Goal: Obtain resource: Download file/media

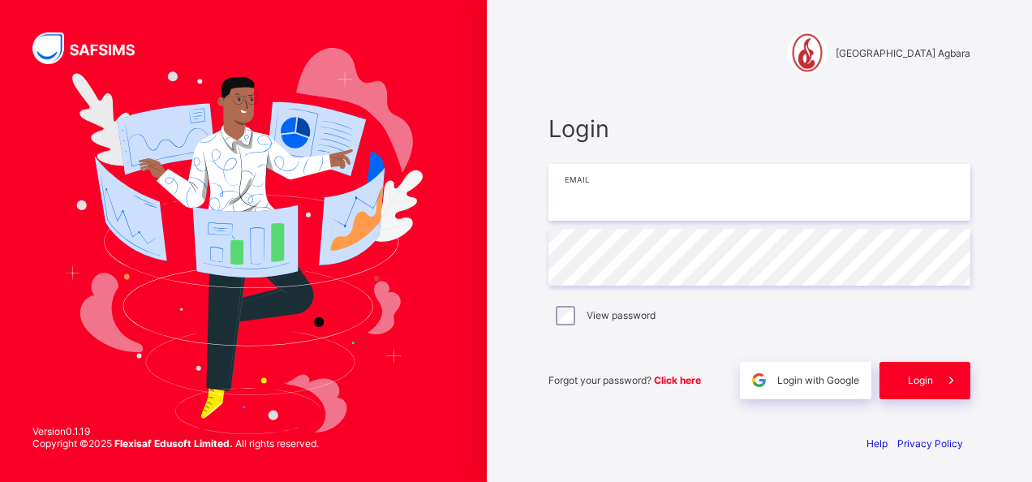
click at [625, 202] on input "email" at bounding box center [759, 192] width 422 height 57
click at [790, 195] on input "**********" at bounding box center [759, 192] width 422 height 57
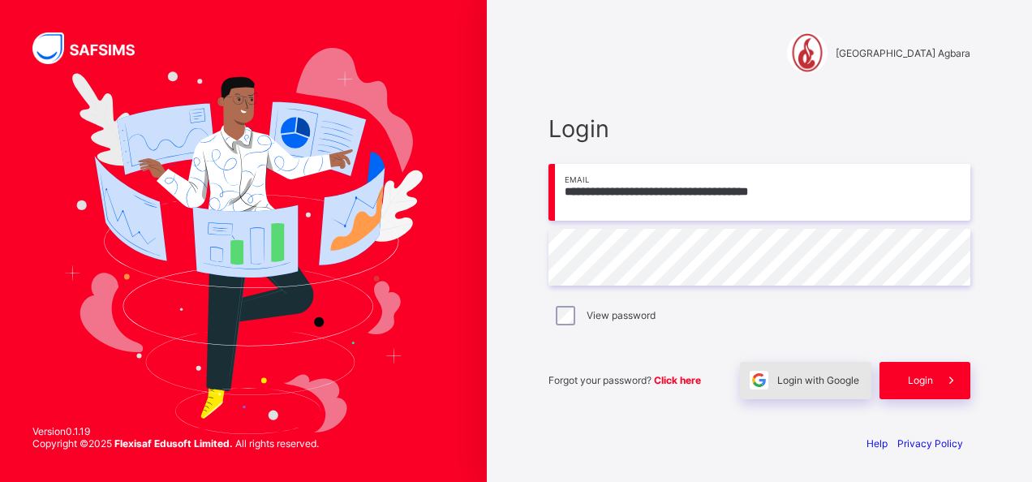
type input "**********"
click at [818, 397] on div "Login with Google" at bounding box center [805, 380] width 131 height 37
drag, startPoint x: 821, startPoint y: 182, endPoint x: 445, endPoint y: 183, distance: 376.4
click at [445, 183] on div "**********" at bounding box center [516, 241] width 1032 height 482
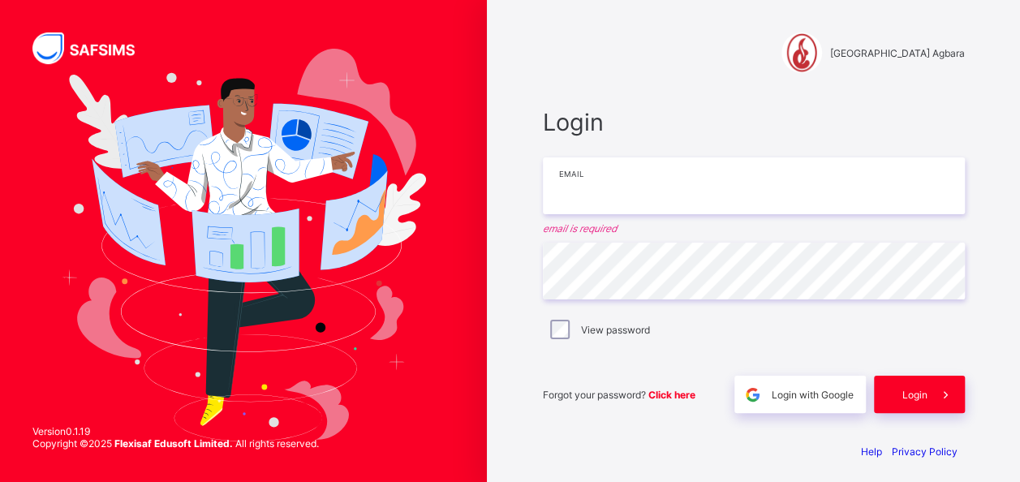
paste input "**********"
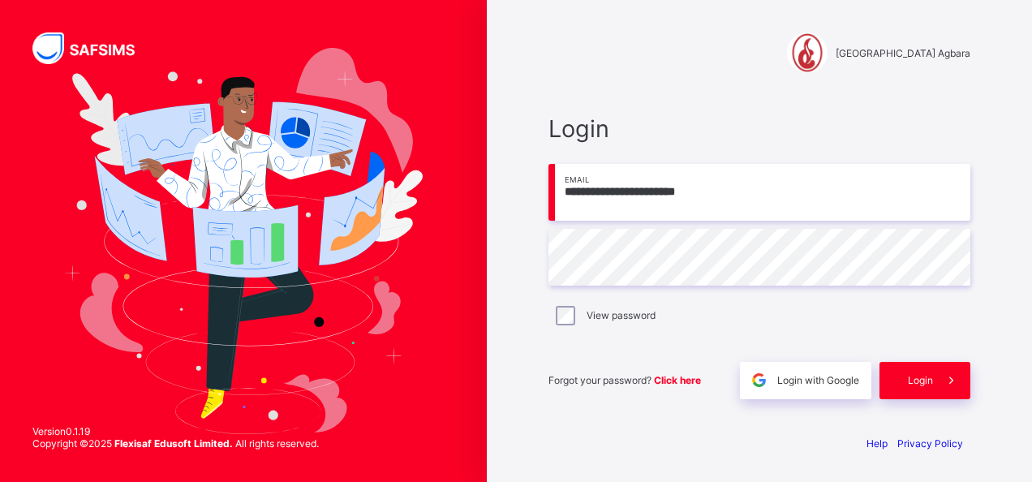
type input "**********"
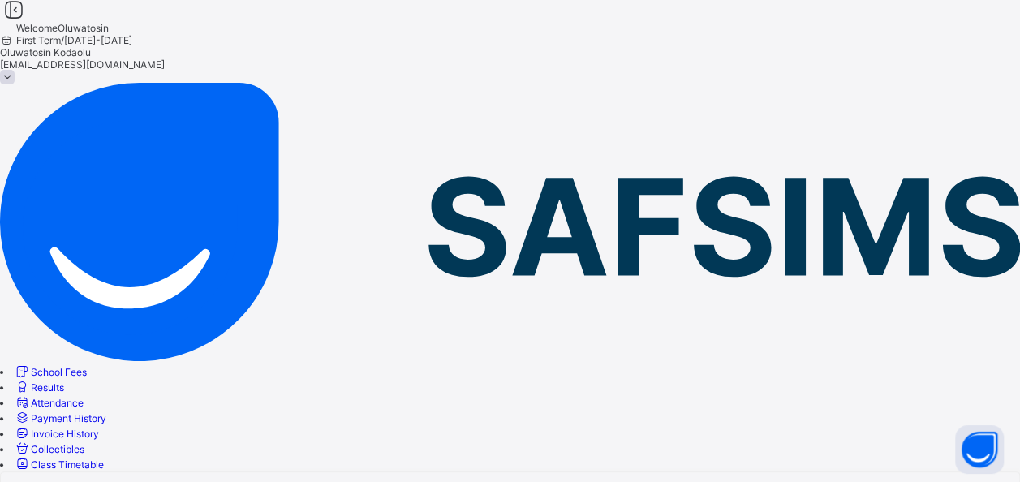
scroll to position [48, 0]
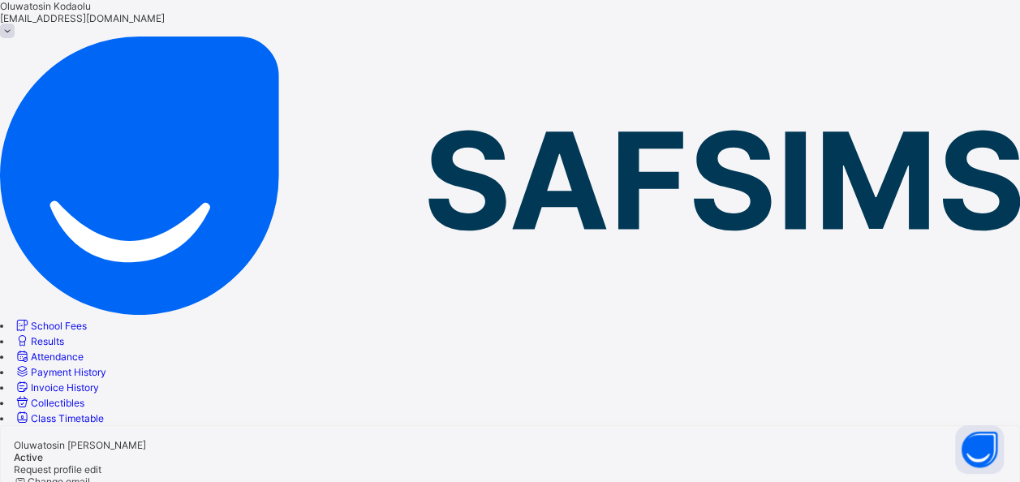
click at [64, 335] on link "Results" at bounding box center [39, 341] width 50 height 12
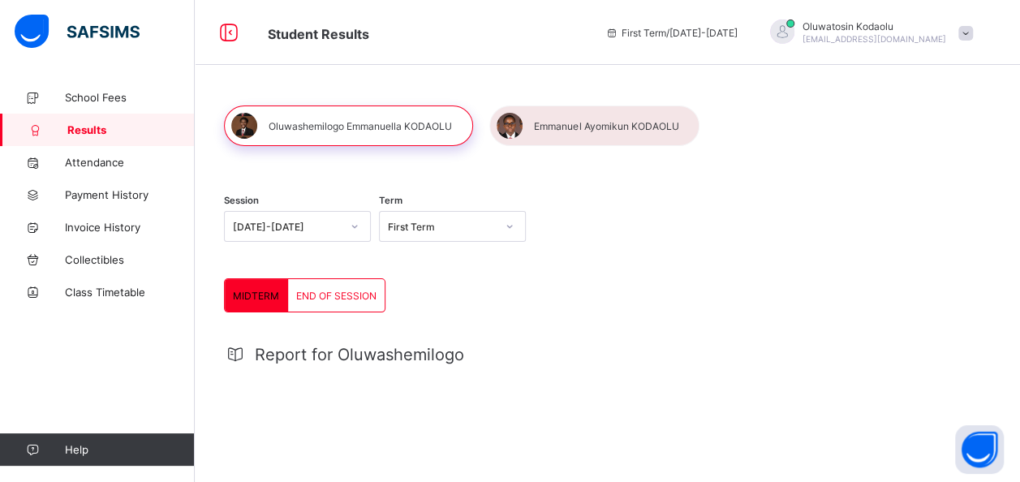
click at [736, 36] on span "First Term / [DATE]-[DATE]" at bounding box center [671, 33] width 132 height 12
click at [349, 293] on span "END OF SESSION" at bounding box center [336, 296] width 80 height 12
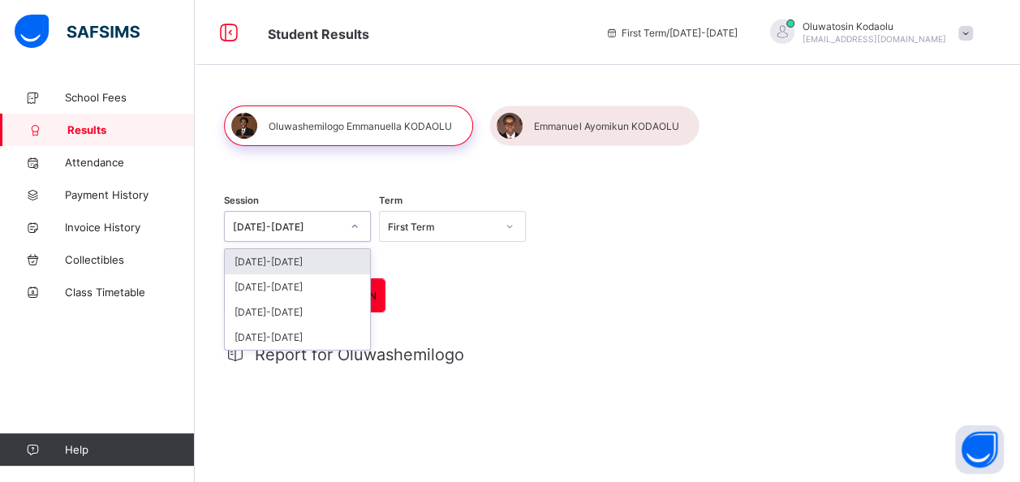
click at [359, 231] on icon at bounding box center [355, 226] width 10 height 16
click at [311, 280] on div "[DATE]-[DATE]" at bounding box center [297, 286] width 145 height 25
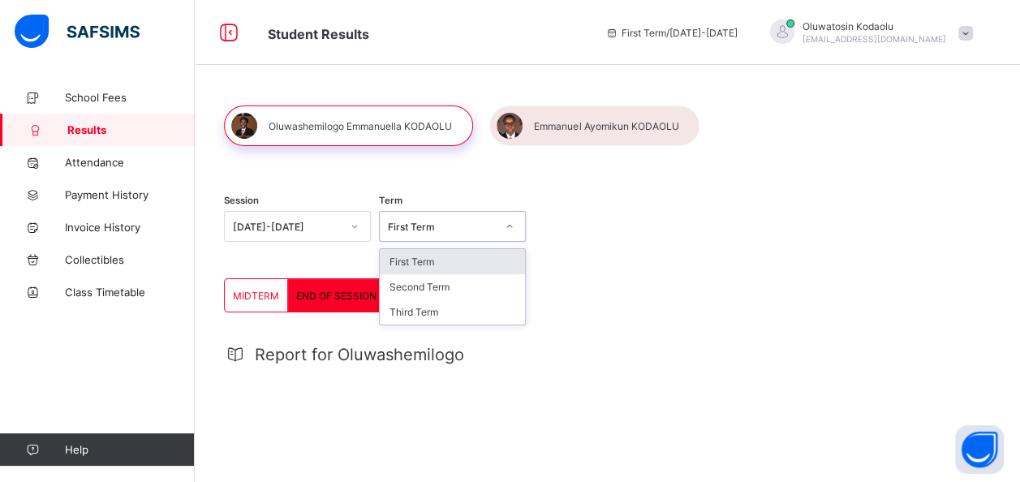
click at [514, 225] on icon at bounding box center [510, 226] width 10 height 16
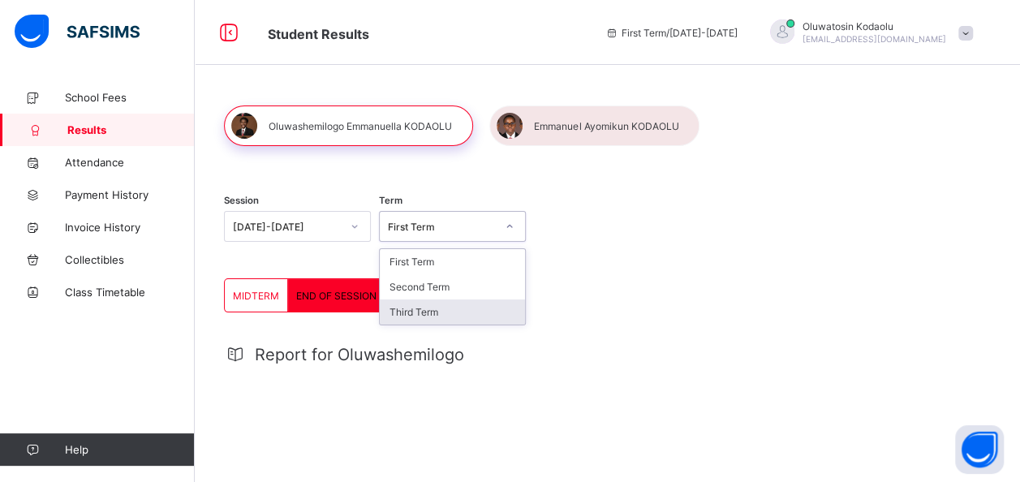
click at [462, 309] on div "Third Term" at bounding box center [452, 311] width 145 height 25
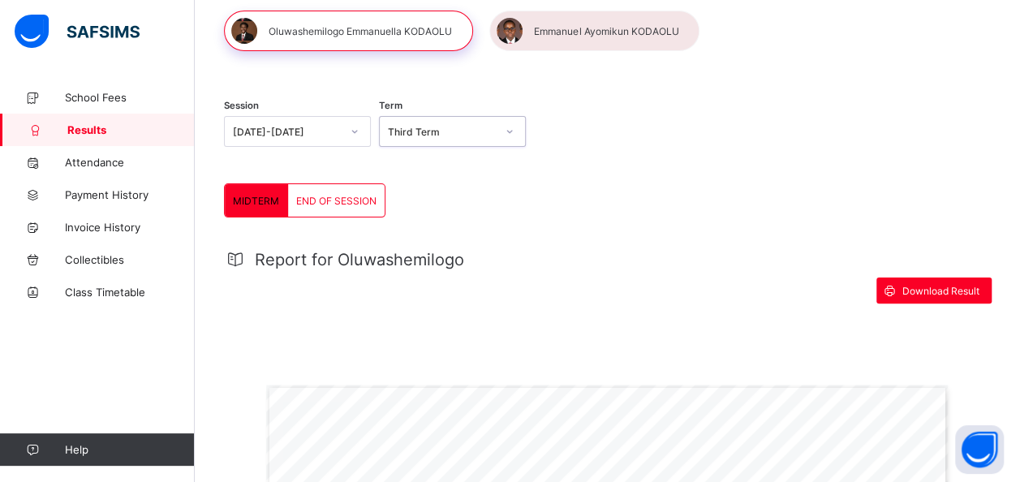
scroll to position [91, 0]
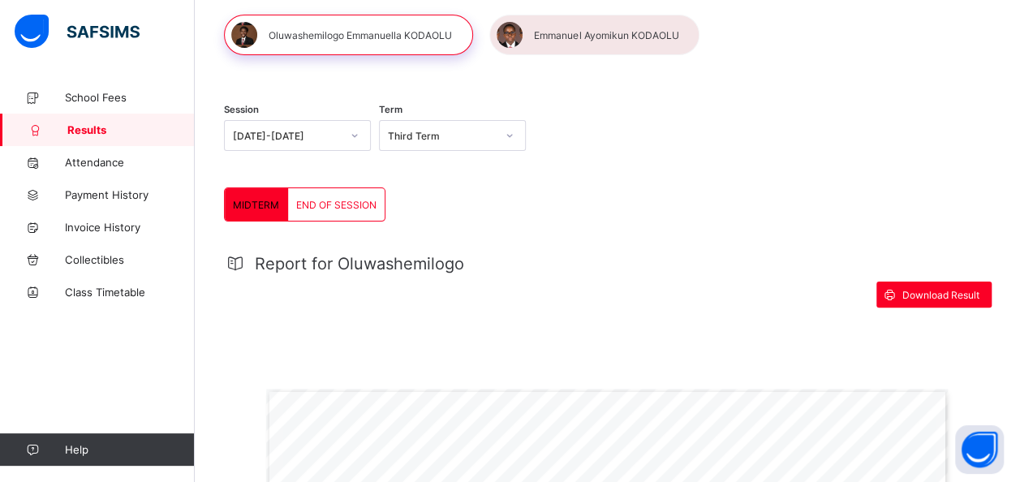
click at [328, 204] on span "END OF SESSION" at bounding box center [336, 205] width 80 height 12
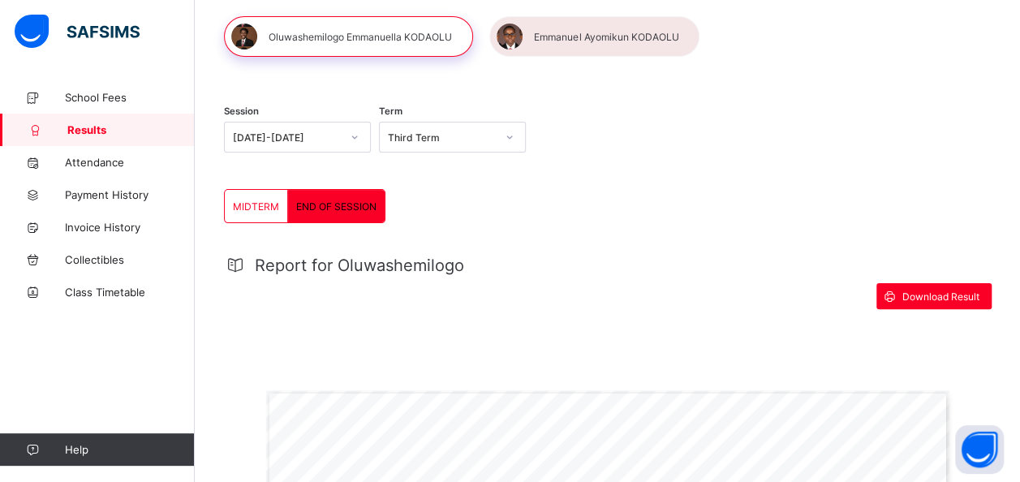
scroll to position [87, 0]
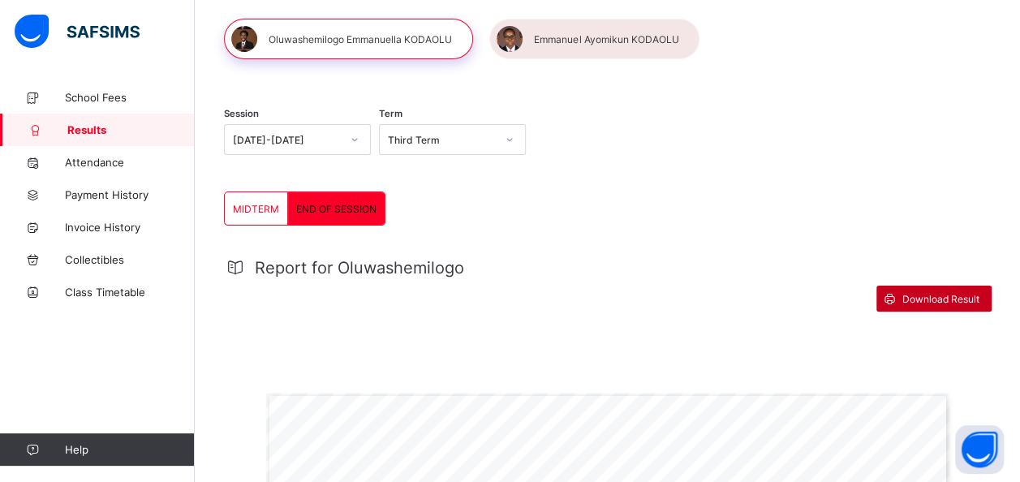
click at [928, 295] on span "Download Result" at bounding box center [940, 299] width 77 height 12
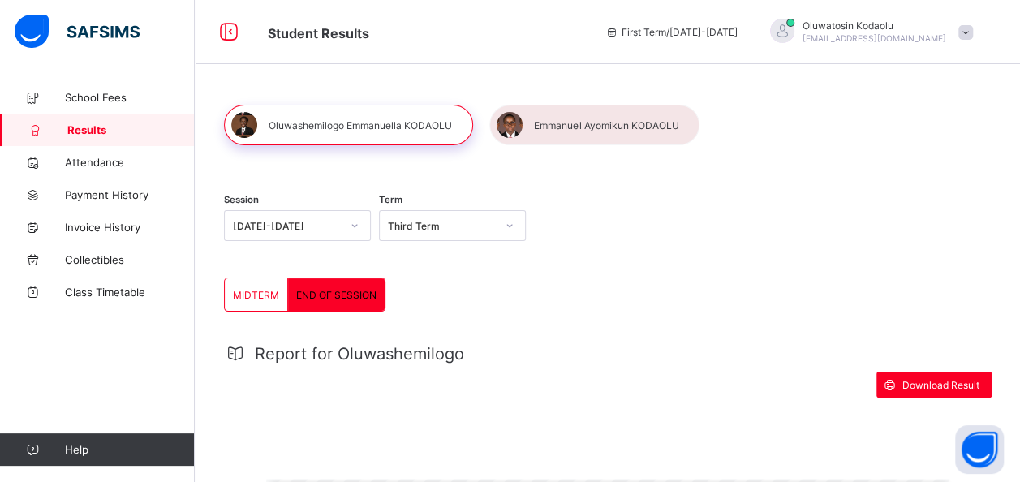
scroll to position [0, 0]
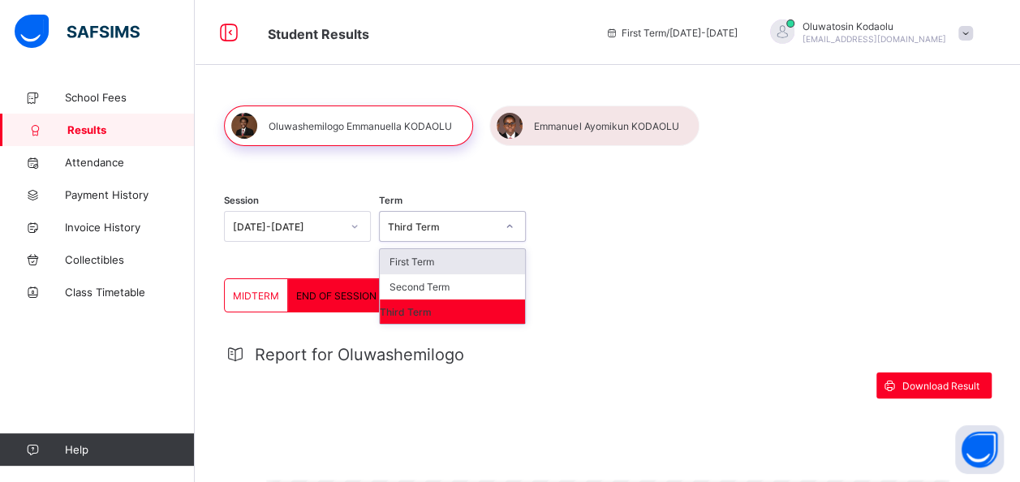
click at [514, 230] on icon at bounding box center [510, 226] width 10 height 16
click at [441, 312] on div "Third Term" at bounding box center [452, 311] width 145 height 24
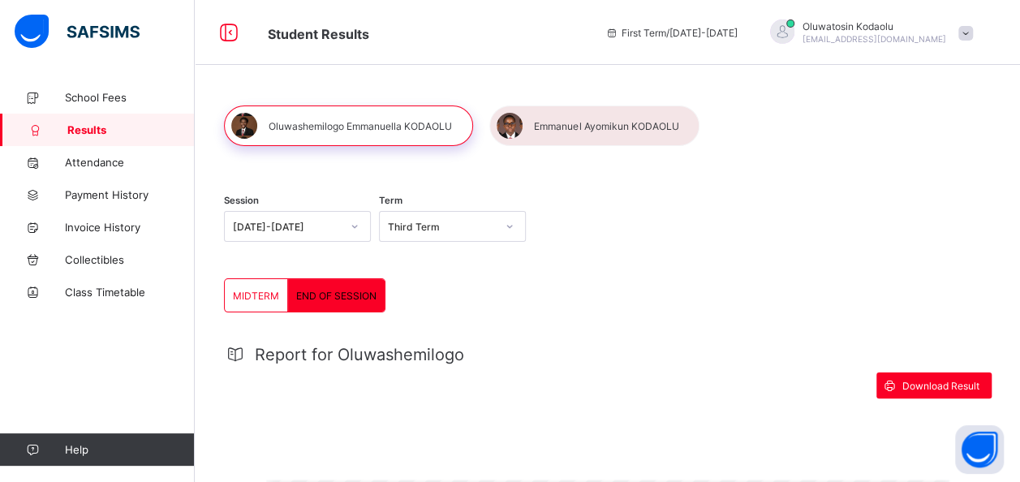
click at [349, 298] on span "END OF SESSION" at bounding box center [336, 296] width 80 height 12
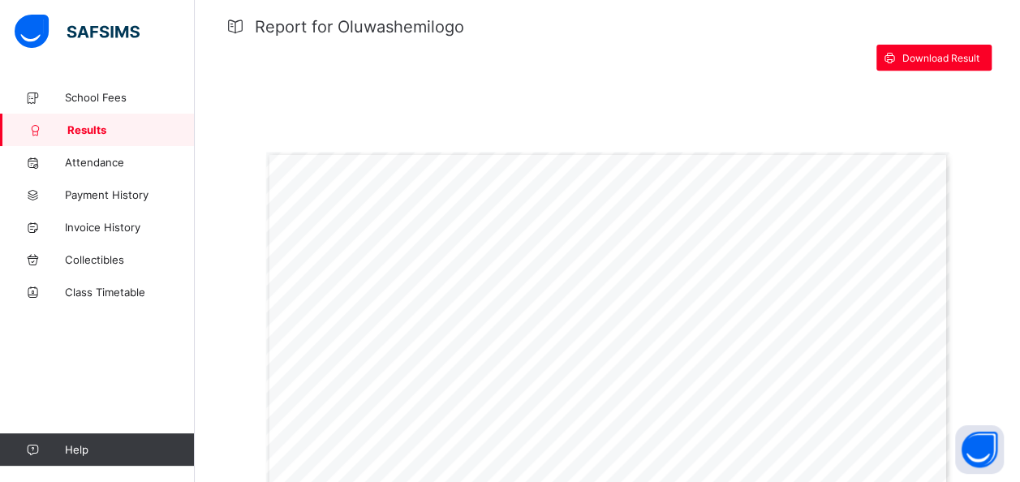
scroll to position [329, 0]
click at [92, 135] on span "Results" at bounding box center [130, 129] width 127 height 13
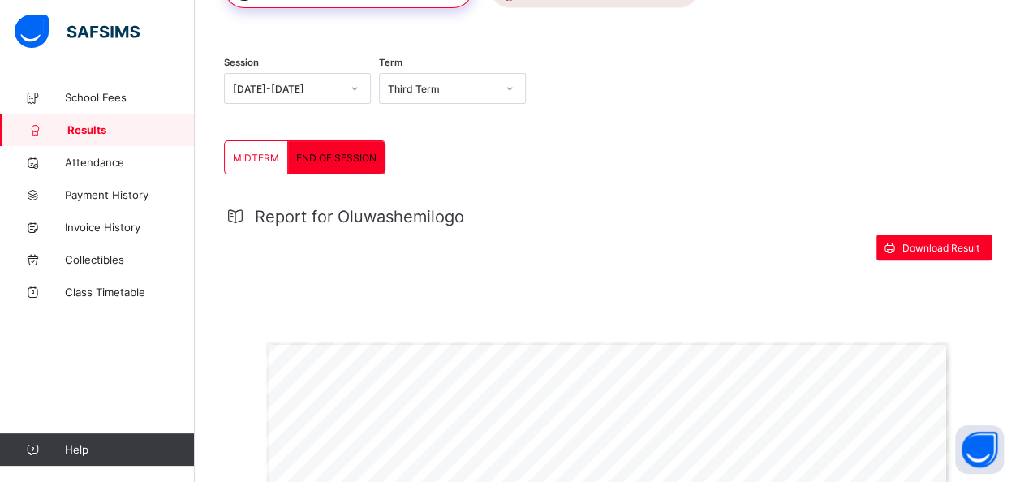
scroll to position [0, 0]
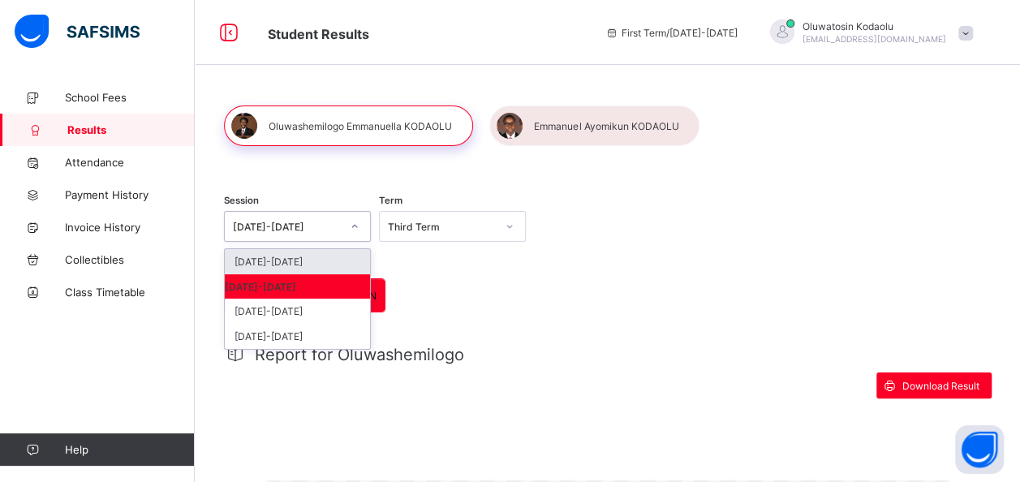
click at [310, 222] on div "[DATE]-[DATE]" at bounding box center [287, 227] width 108 height 12
click at [273, 284] on div "[DATE]-[DATE]" at bounding box center [297, 286] width 145 height 24
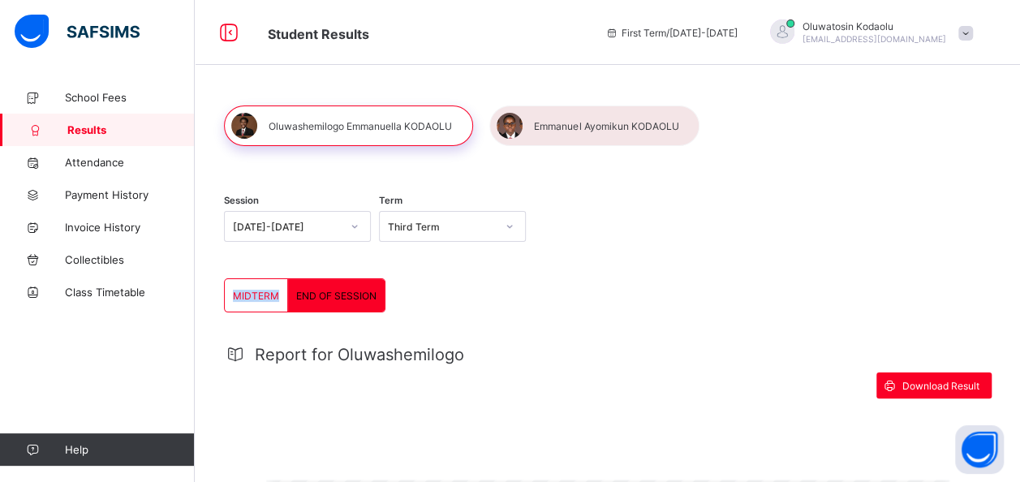
click at [273, 284] on div "MIDTERM" at bounding box center [256, 295] width 63 height 32
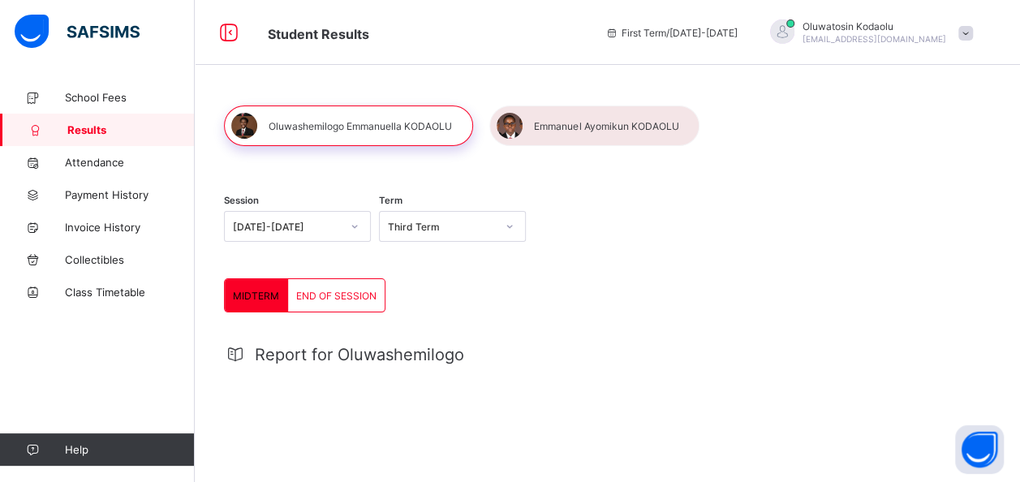
click at [519, 227] on div at bounding box center [510, 226] width 28 height 26
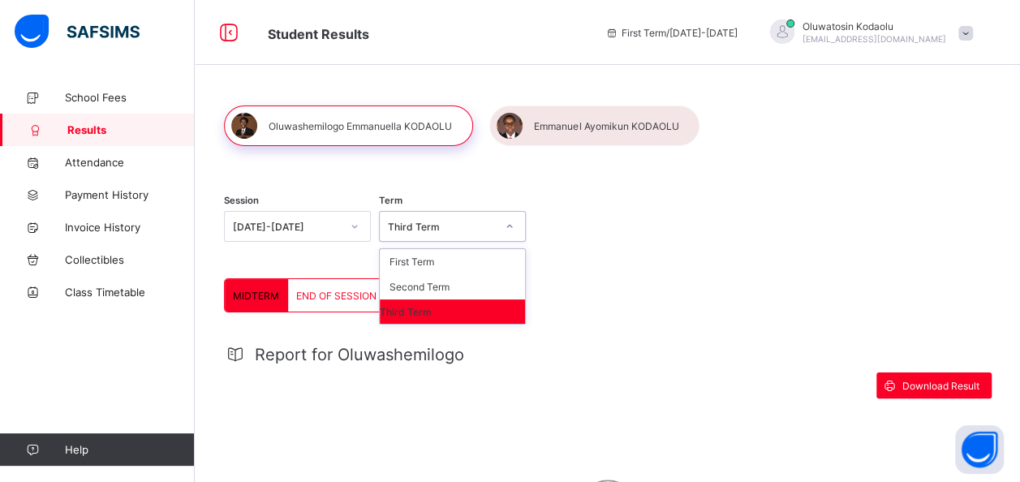
click at [435, 307] on div "Third Term" at bounding box center [452, 311] width 145 height 24
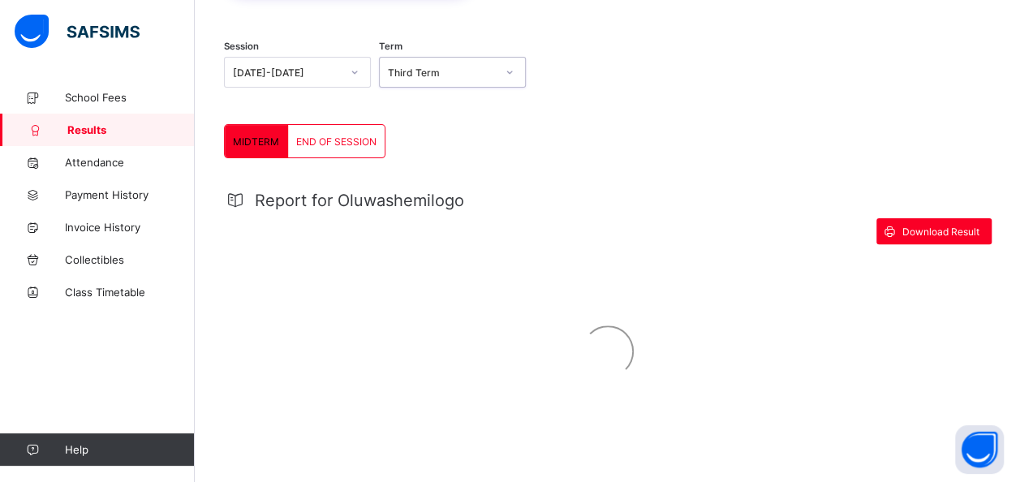
scroll to position [162, 0]
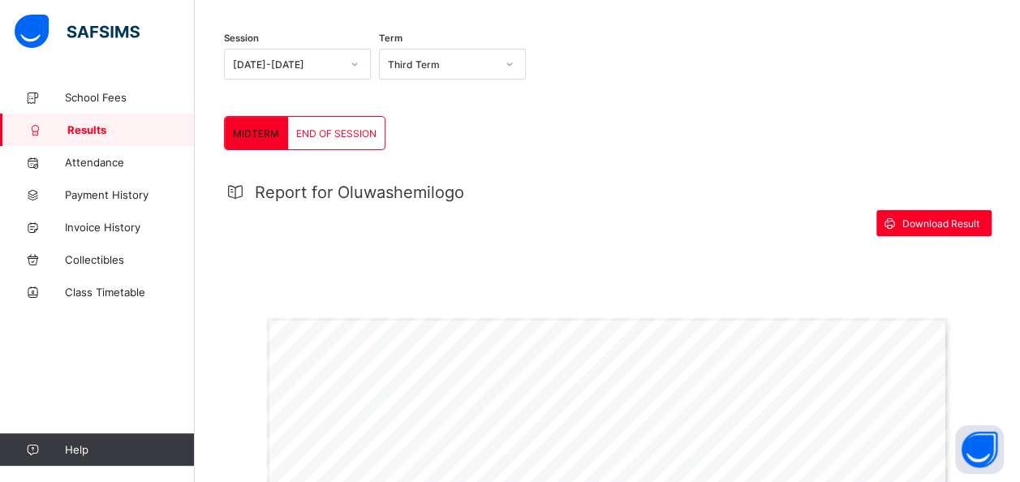
click at [341, 133] on span "END OF SESSION" at bounding box center [336, 133] width 80 height 12
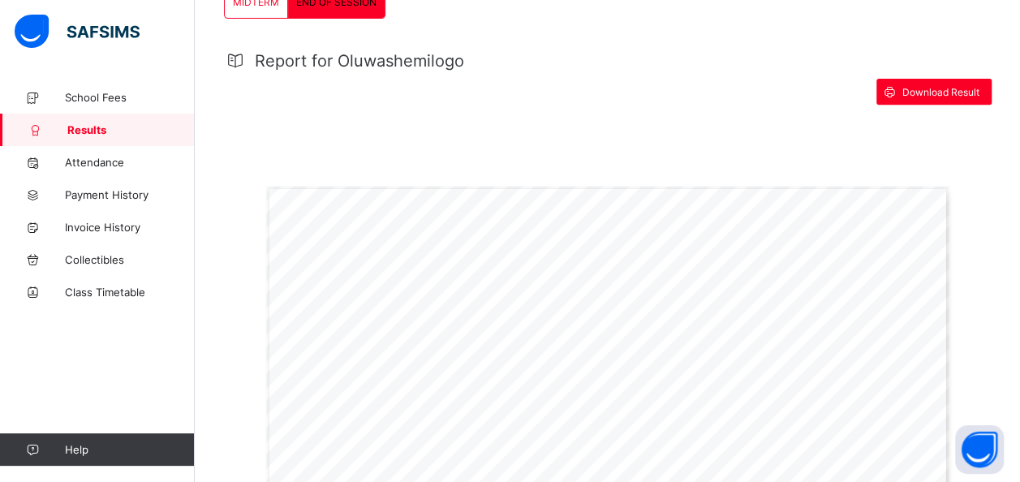
scroll to position [294, 0]
click at [923, 83] on div "Download Result" at bounding box center [933, 92] width 115 height 26
